Goal: Complete application form

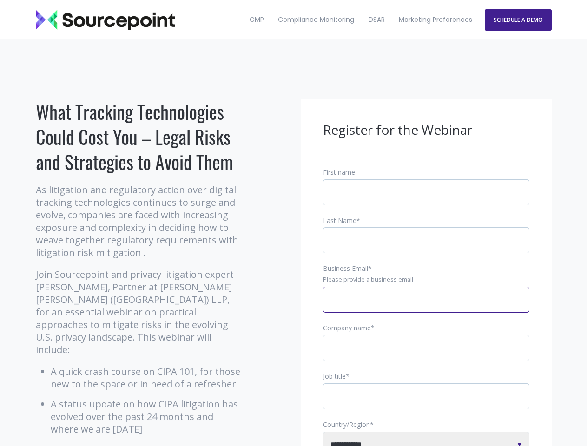
click at [426, 307] on input "Business Email *" at bounding box center [426, 300] width 206 height 26
